Goal: Task Accomplishment & Management: Manage account settings

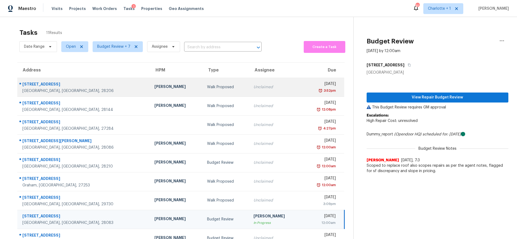
scroll to position [46, 0]
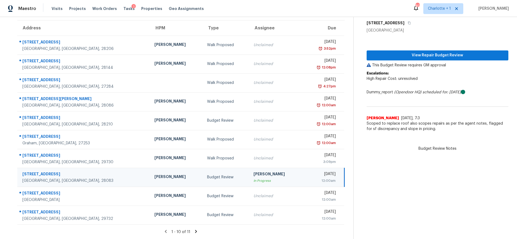
click at [154, 176] on div "Chip Hunter" at bounding box center [176, 177] width 44 height 7
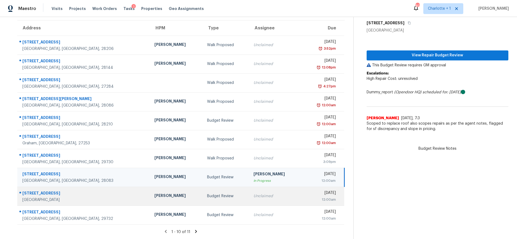
click at [150, 200] on td "Chip Hunter" at bounding box center [176, 196] width 53 height 19
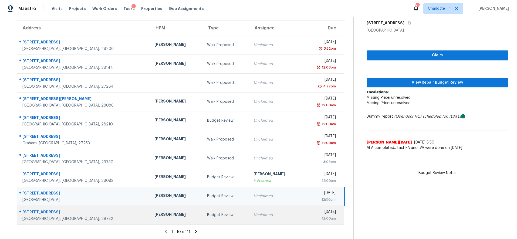
click at [150, 215] on td "Billy Towle" at bounding box center [176, 215] width 53 height 19
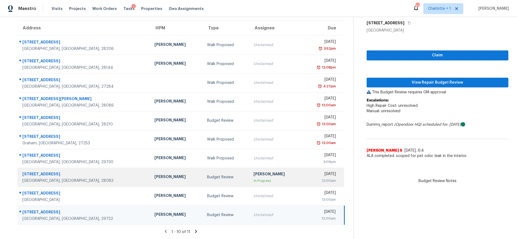
click at [150, 168] on td "Chip Hunter" at bounding box center [176, 177] width 53 height 19
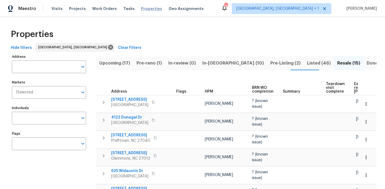
drag, startPoint x: 151, startPoint y: 28, endPoint x: 143, endPoint y: 10, distance: 20.3
click at [151, 28] on div "Properties" at bounding box center [193, 34] width 368 height 17
click at [69, 8] on span "Projects" at bounding box center [77, 8] width 17 height 5
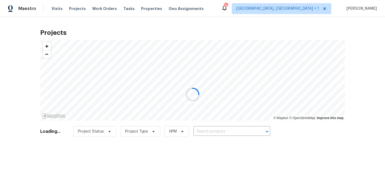
click at [213, 130] on div at bounding box center [192, 94] width 385 height 189
drag, startPoint x: 230, startPoint y: 132, endPoint x: 222, endPoint y: 132, distance: 8.4
click at [230, 132] on div at bounding box center [192, 94] width 385 height 189
click at [201, 135] on div at bounding box center [192, 94] width 385 height 189
click at [202, 132] on div at bounding box center [192, 94] width 385 height 189
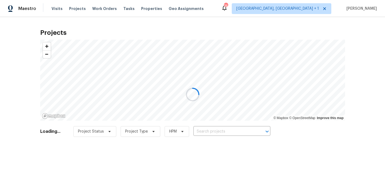
click at [368, 81] on div at bounding box center [192, 94] width 385 height 189
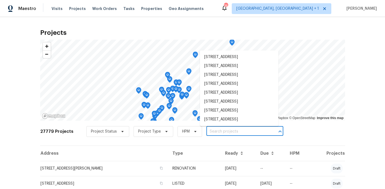
click at [237, 133] on input "text" at bounding box center [238, 131] width 62 height 8
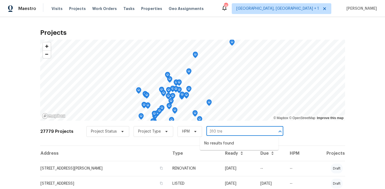
type input "310 tre"
click at [350, 99] on div "Projects © Mapbox © OpenStreetMap Improve this map 27779 Projects Project Statu…" at bounding box center [192, 103] width 385 height 172
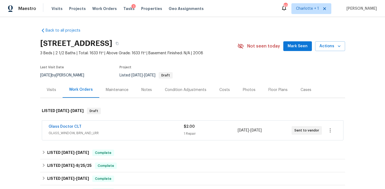
click at [130, 130] on div "Glass Doctor CLT" at bounding box center [116, 127] width 135 height 6
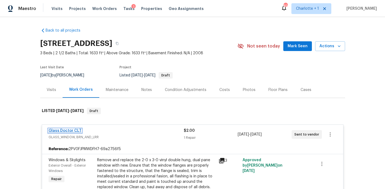
click at [66, 129] on link "Glass Doctor CLT" at bounding box center [65, 131] width 33 height 4
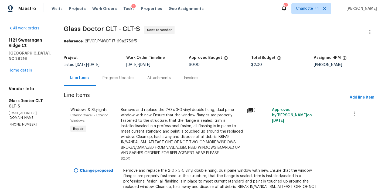
click at [106, 76] on div "Progress Updates" at bounding box center [119, 77] width 32 height 5
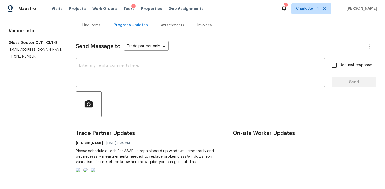
scroll to position [75, 0]
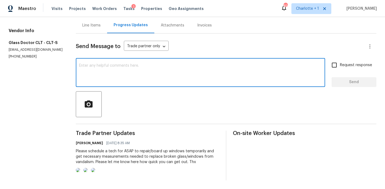
click at [114, 64] on textarea at bounding box center [200, 73] width 243 height 19
type textarea "Can I get an update on when someone can come out please?"
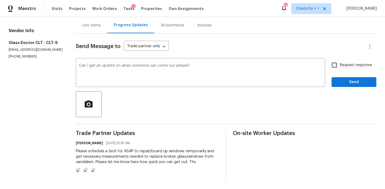
click at [356, 62] on span "Request response" at bounding box center [356, 65] width 32 height 6
click at [340, 59] on input "Request response" at bounding box center [334, 64] width 11 height 11
checkbox input "true"
drag, startPoint x: 172, startPoint y: 23, endPoint x: 167, endPoint y: 22, distance: 4.9
click at [168, 40] on div "Send Message to Trade partner only Trade partner only ​" at bounding box center [220, 46] width 288 height 13
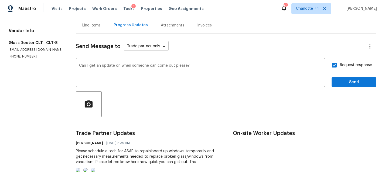
click at [165, 22] on body "Maestro Visits Projects Work Orders Tasks 1 Properties Geo Assignments 82 Charl…" at bounding box center [192, 94] width 385 height 189
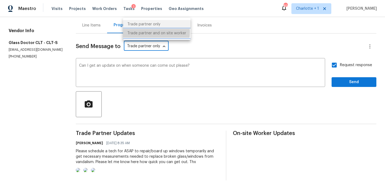
click at [150, 32] on li "Trade partner and on site worker" at bounding box center [156, 33] width 67 height 9
type input "Trade Partner and On-Site Worker"
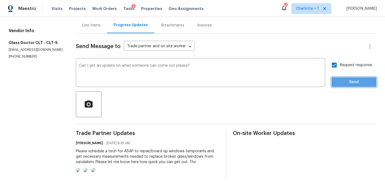
click at [350, 79] on span "Send" at bounding box center [354, 82] width 36 height 7
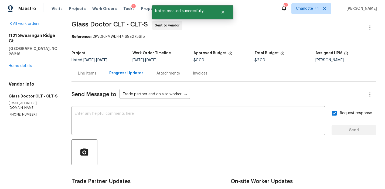
scroll to position [0, 0]
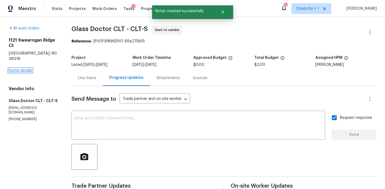
click at [15, 69] on link "Home details" at bounding box center [20, 71] width 23 height 4
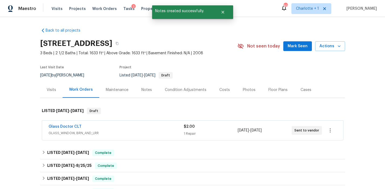
drag, startPoint x: 374, startPoint y: 86, endPoint x: 278, endPoint y: 177, distance: 132.9
click at [374, 86] on div "Back to all projects 1121 Swearngan Ridge Ct, Charlotte, NC 28216 3 Beds | 2 1/…" at bounding box center [192, 103] width 385 height 172
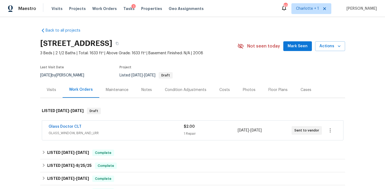
click at [23, 67] on div "Back to all projects 1121 Swearngan Ridge Ct, Charlotte, NC 28216 3 Beds | 2 1/…" at bounding box center [192, 103] width 385 height 172
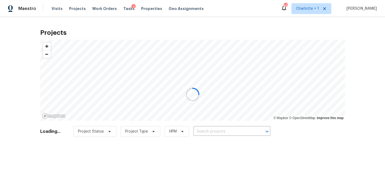
click at [221, 130] on div at bounding box center [192, 94] width 385 height 189
click at [216, 129] on div at bounding box center [192, 94] width 385 height 189
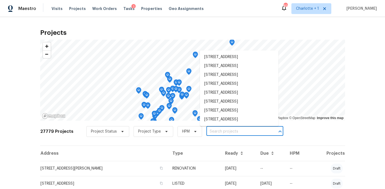
click at [207, 131] on input "text" at bounding box center [238, 131] width 62 height 8
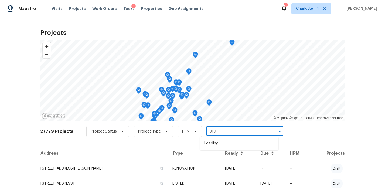
type input "310 t"
click at [228, 152] on li "310 Trimble Dr, Elon, NC 27244" at bounding box center [239, 152] width 79 height 9
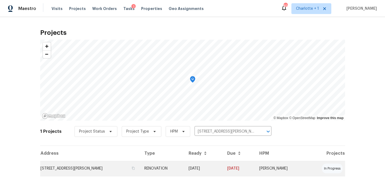
click at [112, 168] on td "310 Trimble Dr, Elon, NC 27244" at bounding box center [90, 168] width 100 height 15
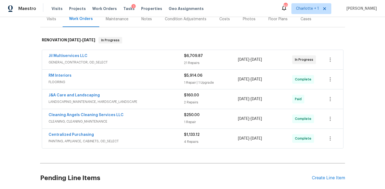
scroll to position [71, 0]
click at [152, 61] on span "GENERAL_CONTRACTOR, OD_SELECT" at bounding box center [117, 61] width 136 height 5
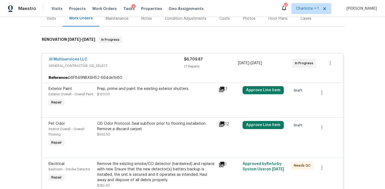
scroll to position [94, 0]
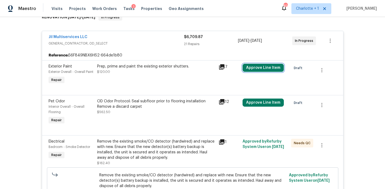
click at [270, 67] on button "Approve Line Item" at bounding box center [263, 68] width 41 height 8
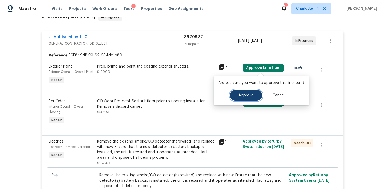
click at [241, 95] on span "Approve" at bounding box center [246, 95] width 15 height 4
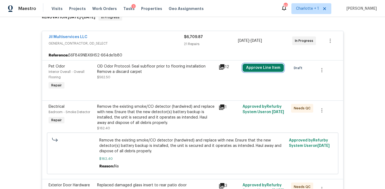
click at [260, 69] on button "Approve Line Item" at bounding box center [263, 68] width 41 height 8
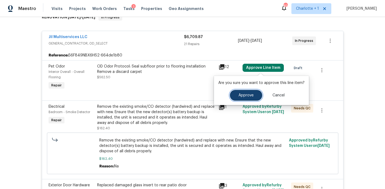
click at [244, 95] on span "Approve" at bounding box center [246, 95] width 15 height 4
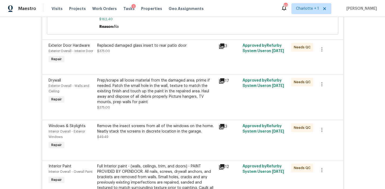
scroll to position [53, 0]
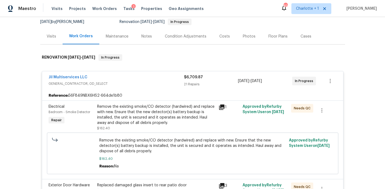
click at [220, 83] on div "21 Repairs" at bounding box center [211, 84] width 54 height 5
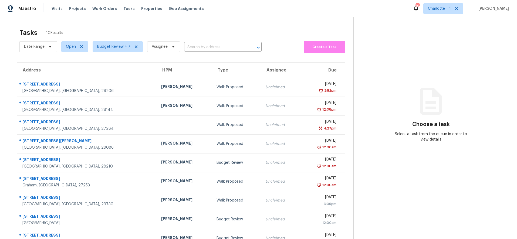
click at [107, 19] on div "Tasks 10 Results Date Range Open Budget Review + 7 Assignee ​ Create a Task Add…" at bounding box center [258, 144] width 517 height 254
click at [7, 128] on div "Tasks 10 Results Date Range Open Budget Review + 7 Assignee ​ Create a Task Add…" at bounding box center [258, 144] width 517 height 254
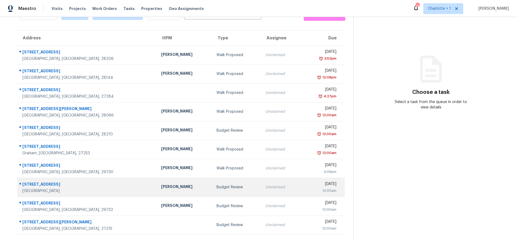
click at [161, 184] on div "[PERSON_NAME]" at bounding box center [184, 187] width 47 height 7
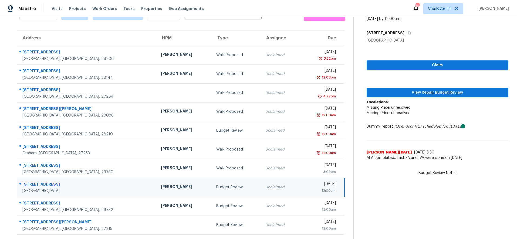
drag, startPoint x: 101, startPoint y: 181, endPoint x: 107, endPoint y: 181, distance: 5.9
click at [101, 182] on div "[STREET_ADDRESS]" at bounding box center [87, 185] width 130 height 7
click at [408, 89] on span "View Repair Budget Review" at bounding box center [437, 92] width 133 height 7
